Goal: Navigation & Orientation: Find specific page/section

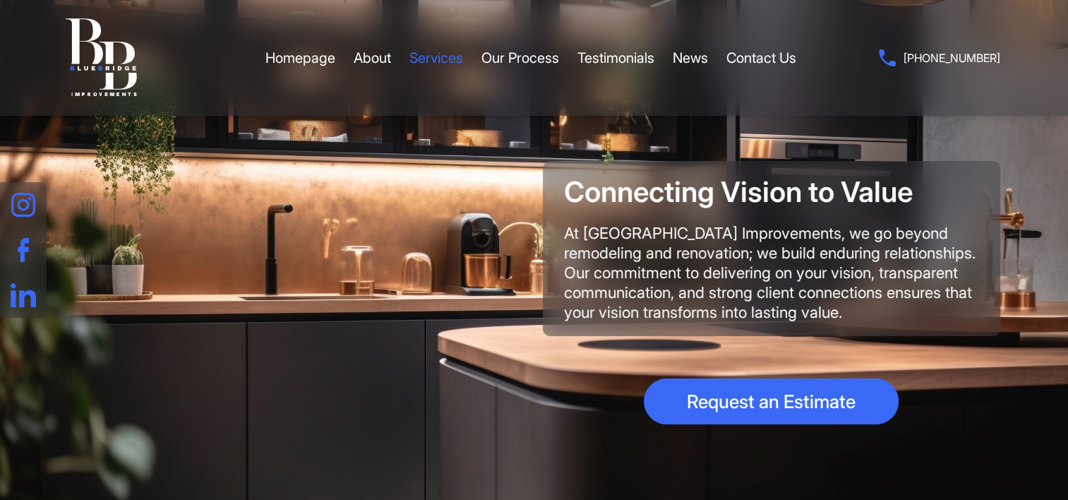
click at [436, 52] on link "Services" at bounding box center [437, 58] width 54 height 42
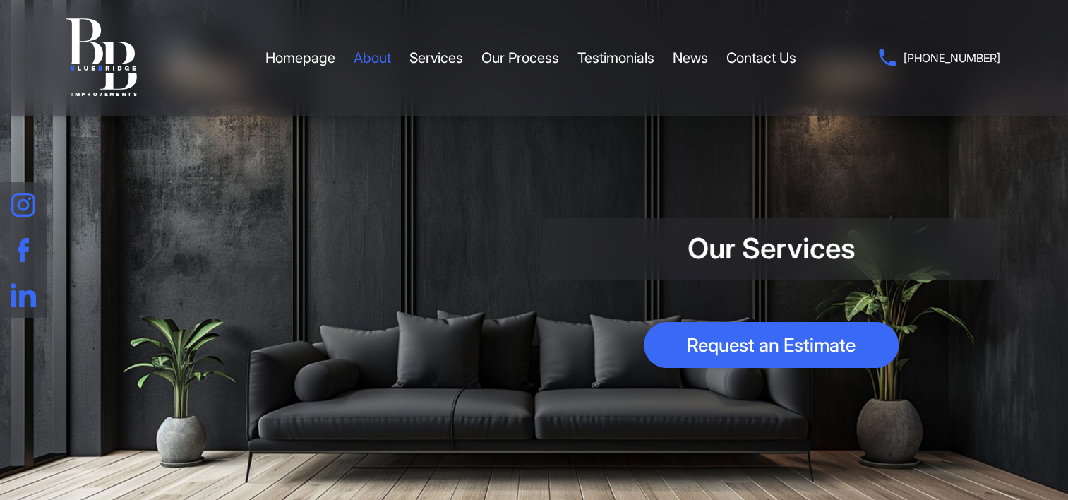
click at [369, 56] on link "About" at bounding box center [372, 58] width 37 height 42
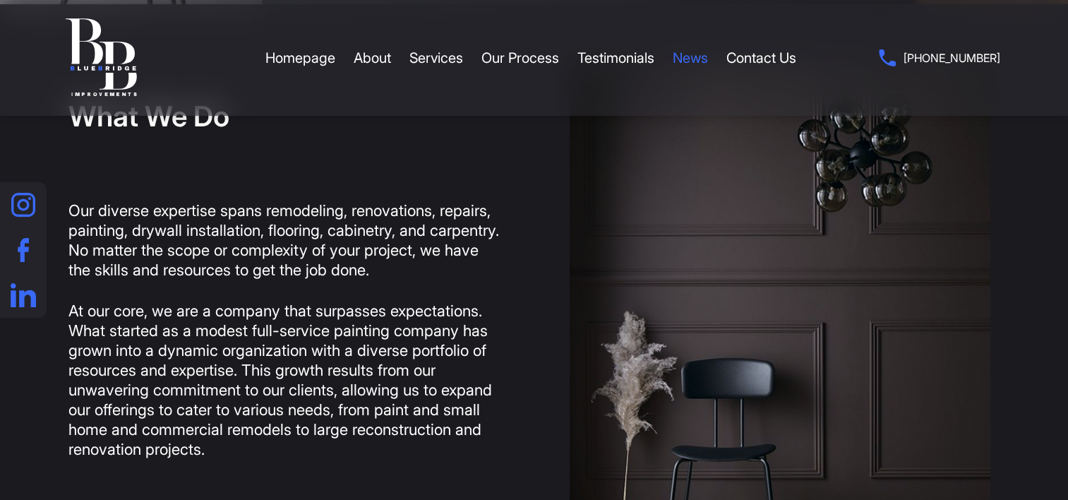
scroll to position [463, 0]
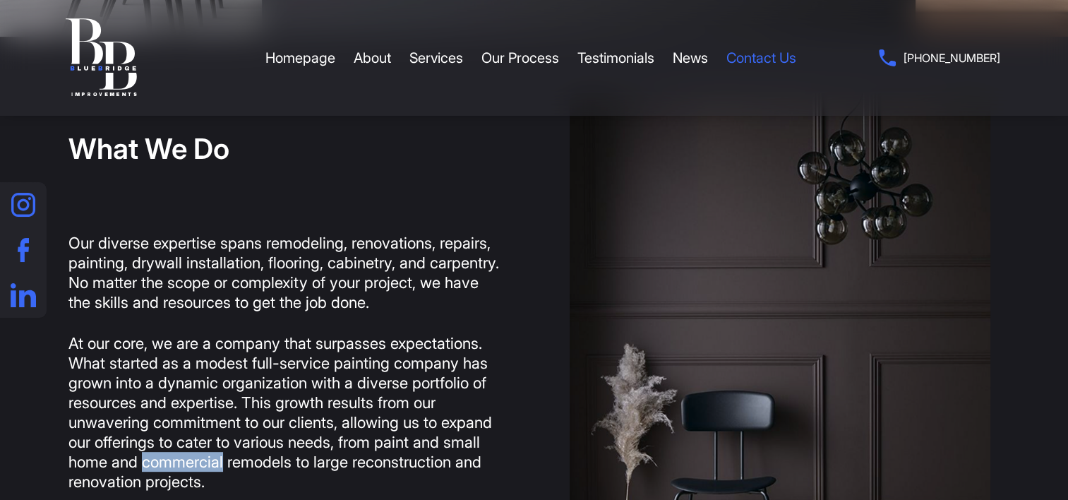
click at [746, 59] on link "Contact Us" at bounding box center [762, 58] width 70 height 42
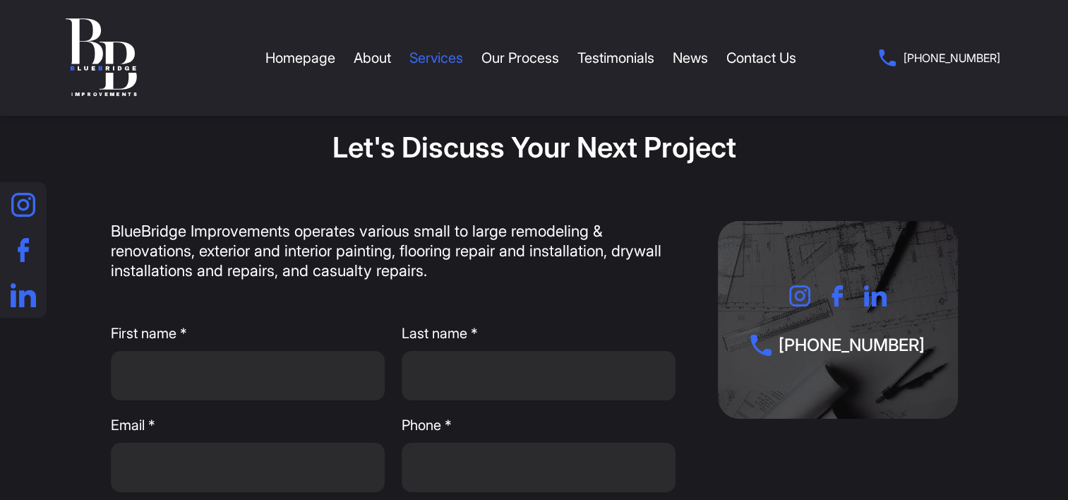
click at [430, 58] on link "Services" at bounding box center [437, 58] width 54 height 42
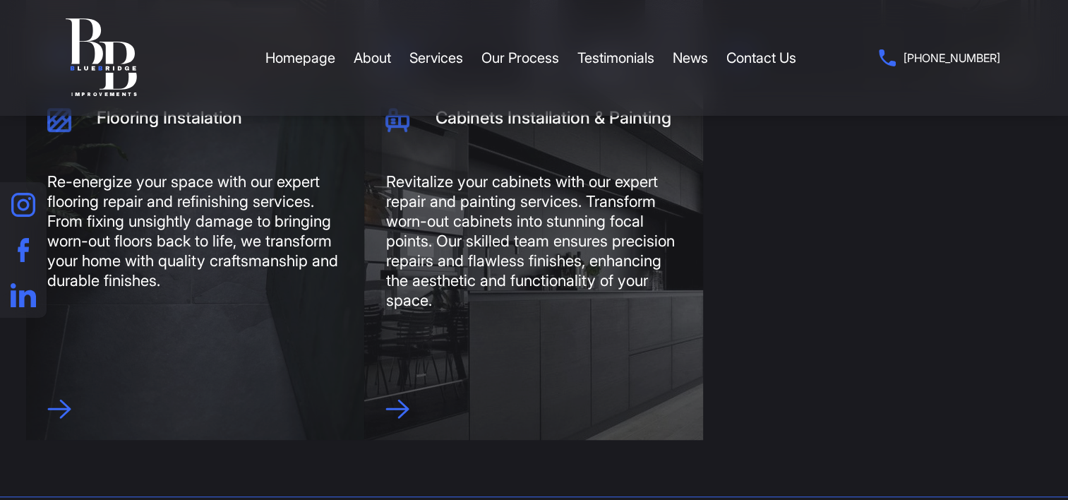
scroll to position [681, 0]
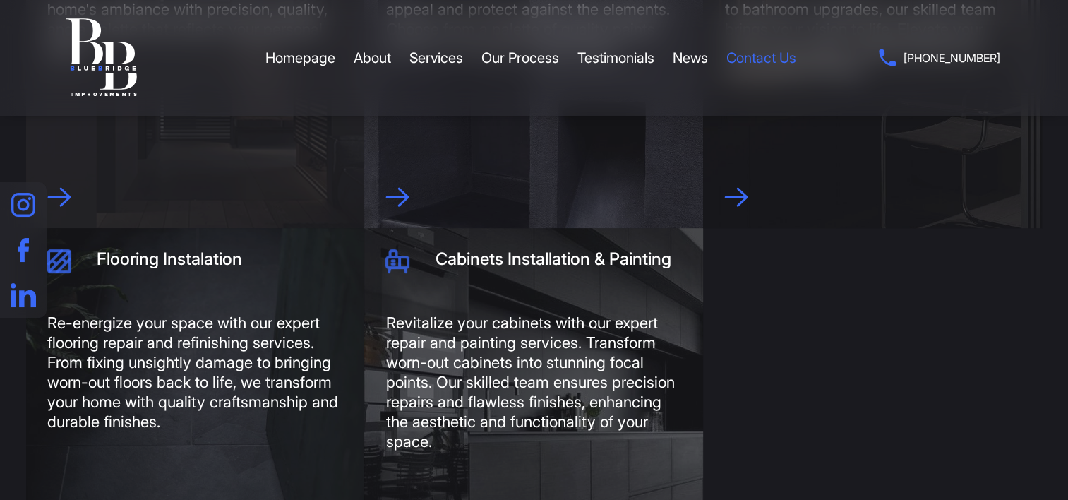
click at [788, 52] on link "Contact Us" at bounding box center [762, 58] width 70 height 42
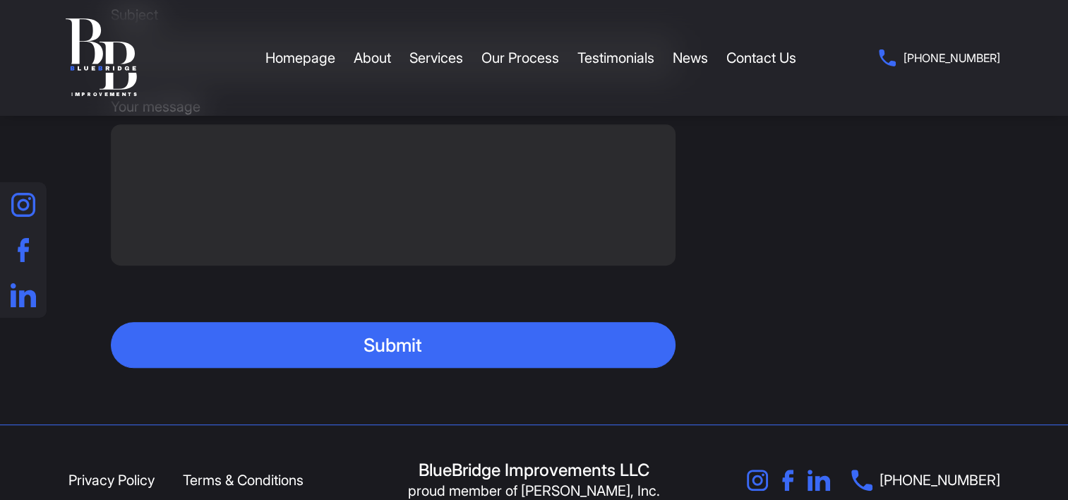
scroll to position [664, 0]
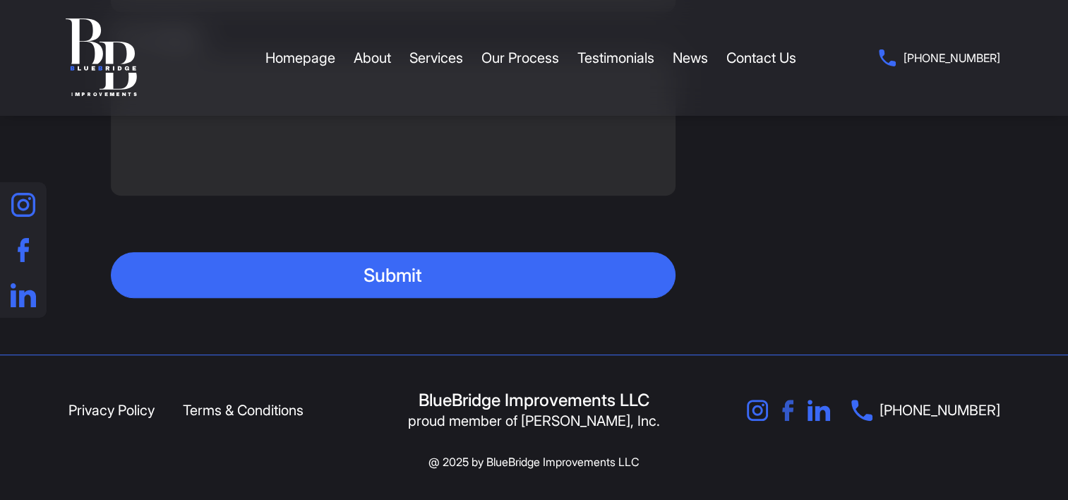
click at [794, 411] on icon at bounding box center [787, 410] width 11 height 21
drag, startPoint x: 1011, startPoint y: 420, endPoint x: 998, endPoint y: 409, distance: 17.5
click at [998, 409] on div "Privacy Policy Terms & Conditions BlueBridge Improvements LLC proud member of […" at bounding box center [534, 430] width 1059 height 81
copy link "[PHONE_NUMBER]"
